Goal: Task Accomplishment & Management: Use online tool/utility

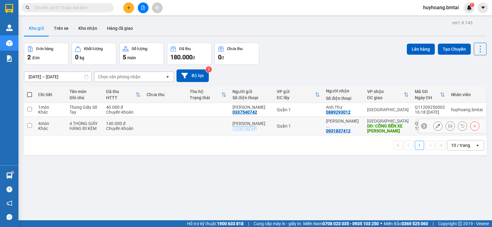
drag, startPoint x: 262, startPoint y: 129, endPoint x: 236, endPoint y: 128, distance: 26.5
click at [236, 128] on td "[PERSON_NAME] Trang 0931837412" at bounding box center [252, 126] width 44 height 19
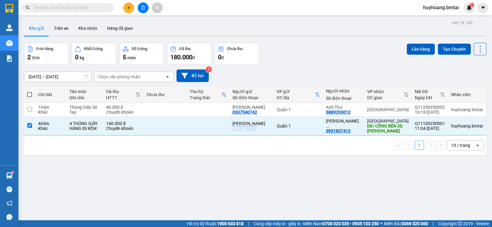
click at [272, 160] on div "ver 1.8.143 Kho gửi Trên xe Kho nhận Hàng đã giao Đơn hàng 2 đơn Khối lượng 0 k…" at bounding box center [256, 131] width 468 height 227
click at [304, 128] on div "Quận 1" at bounding box center [298, 126] width 43 height 5
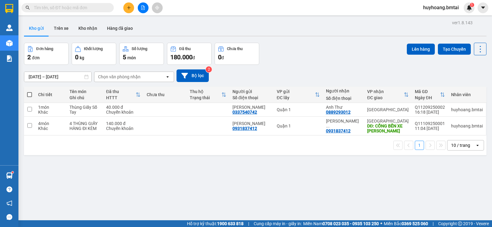
click at [315, 131] on td "Quận 1" at bounding box center [298, 126] width 49 height 19
checkbox input "true"
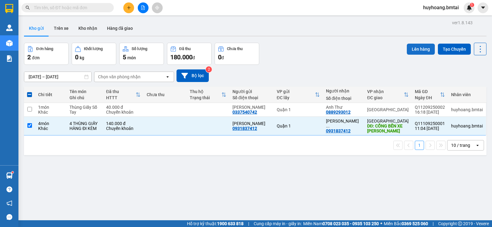
click at [415, 47] on button "Lên hàng" at bounding box center [421, 49] width 28 height 11
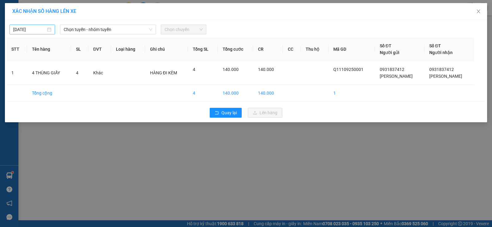
click at [52, 29] on div "[DATE]" at bounding box center [33, 30] width 46 height 10
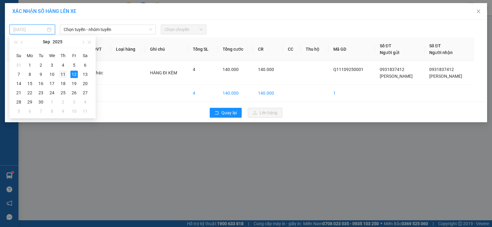
click at [64, 73] on div "11" at bounding box center [62, 74] width 7 height 7
type input "[DATE]"
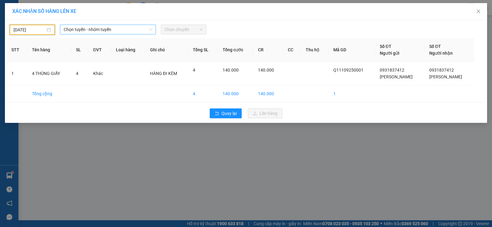
click at [109, 26] on span "Chọn tuyến - nhóm tuyến" at bounding box center [108, 29] width 89 height 9
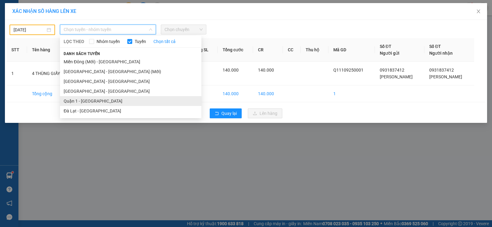
click at [105, 101] on li "Quận 1 - [GEOGRAPHIC_DATA]" at bounding box center [131, 101] width 142 height 10
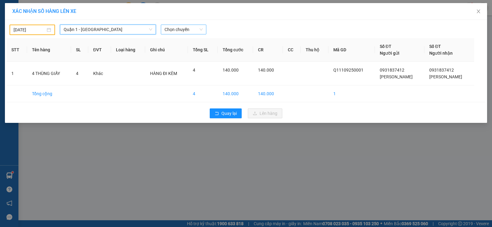
click at [194, 25] on span "Chọn chuyến" at bounding box center [184, 29] width 38 height 9
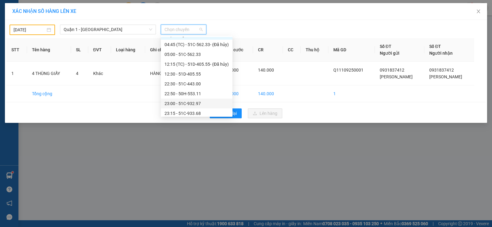
scroll to position [10, 0]
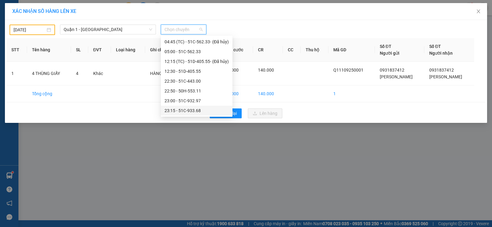
click at [204, 110] on div "23:15 - 51C-933.68" at bounding box center [197, 110] width 64 height 7
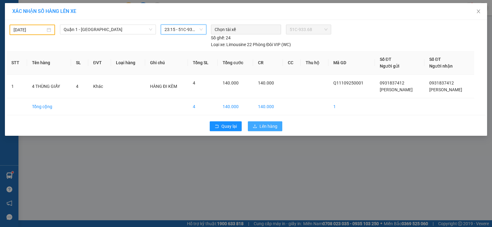
click at [265, 122] on button "Lên hàng" at bounding box center [265, 127] width 34 height 10
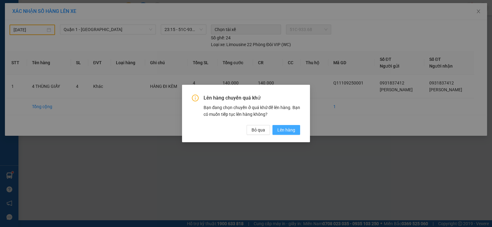
click at [292, 132] on span "Lên hàng" at bounding box center [287, 130] width 18 height 7
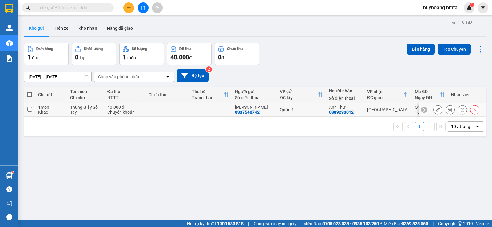
click at [395, 112] on div "[GEOGRAPHIC_DATA]" at bounding box center [388, 109] width 42 height 5
checkbox input "true"
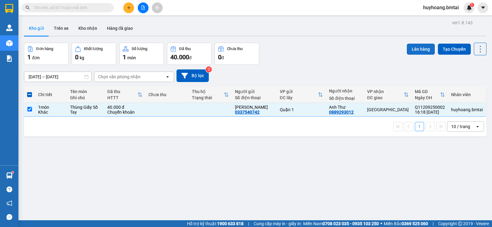
click at [413, 50] on button "Lên hàng" at bounding box center [421, 49] width 28 height 11
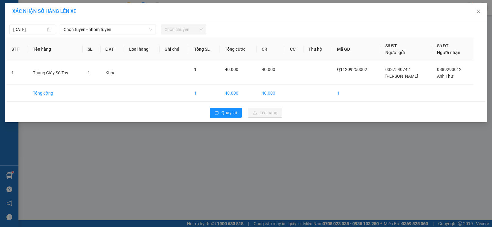
click at [88, 24] on div "[DATE] Chọn tuyến - nhóm tuyến Chọn chuyến" at bounding box center [245, 28] width 479 height 13
click at [107, 23] on div "[DATE] Chọn tuyến - nhóm tuyến Chọn chuyến" at bounding box center [245, 28] width 479 height 13
click at [112, 29] on span "Chọn tuyến - nhóm tuyến" at bounding box center [108, 29] width 89 height 9
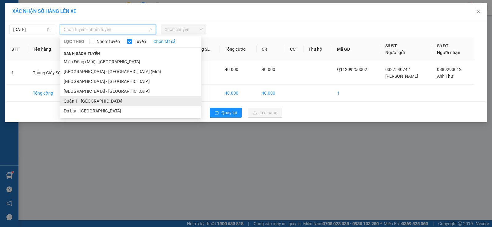
click at [114, 102] on li "Quận 1 - [GEOGRAPHIC_DATA]" at bounding box center [131, 101] width 142 height 10
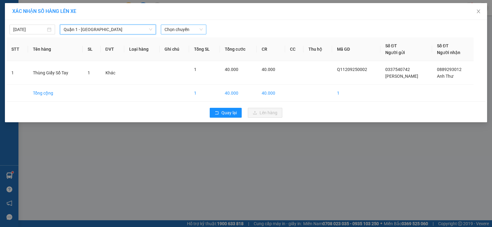
click at [189, 30] on span "Chọn chuyến" at bounding box center [184, 29] width 38 height 9
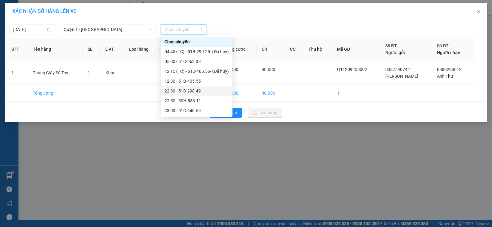
click at [200, 92] on div "22:30 - 51B-298.49" at bounding box center [197, 91] width 64 height 7
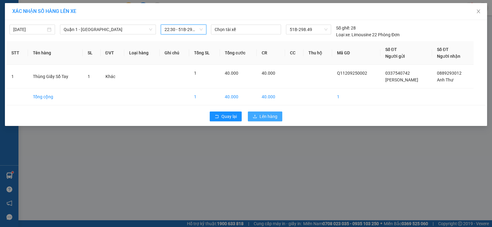
click at [278, 121] on button "Lên hàng" at bounding box center [265, 117] width 34 height 10
